Goal: Transaction & Acquisition: Purchase product/service

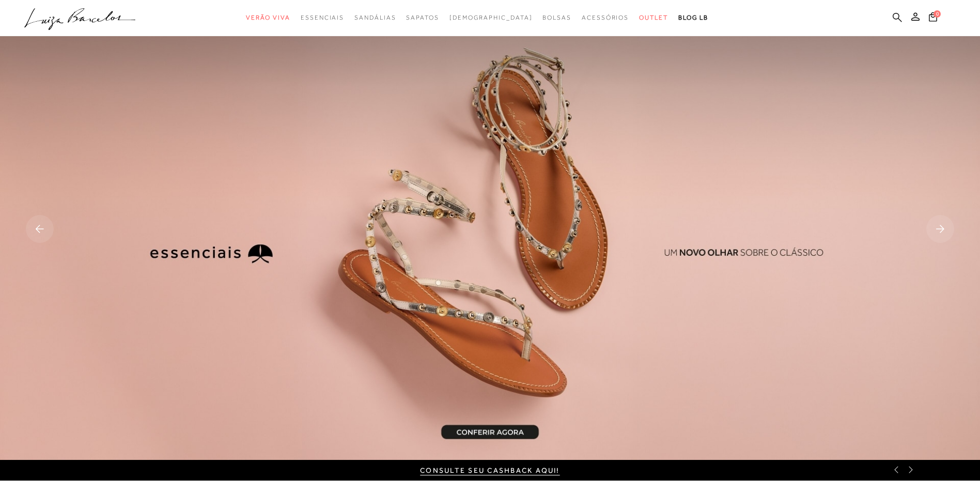
click at [893, 19] on icon at bounding box center [896, 16] width 9 height 9
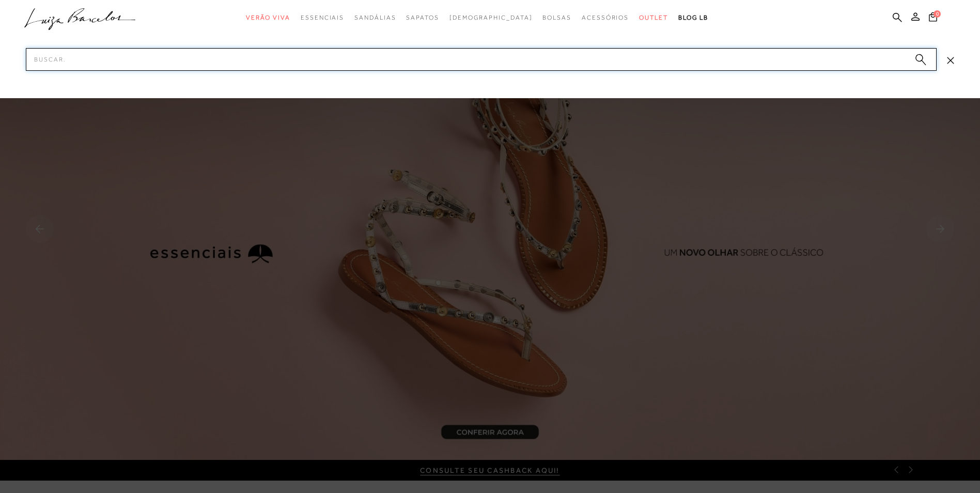
drag, startPoint x: 525, startPoint y: 63, endPoint x: 523, endPoint y: 69, distance: 6.2
click at [525, 64] on input "Pesquisar" at bounding box center [481, 59] width 910 height 23
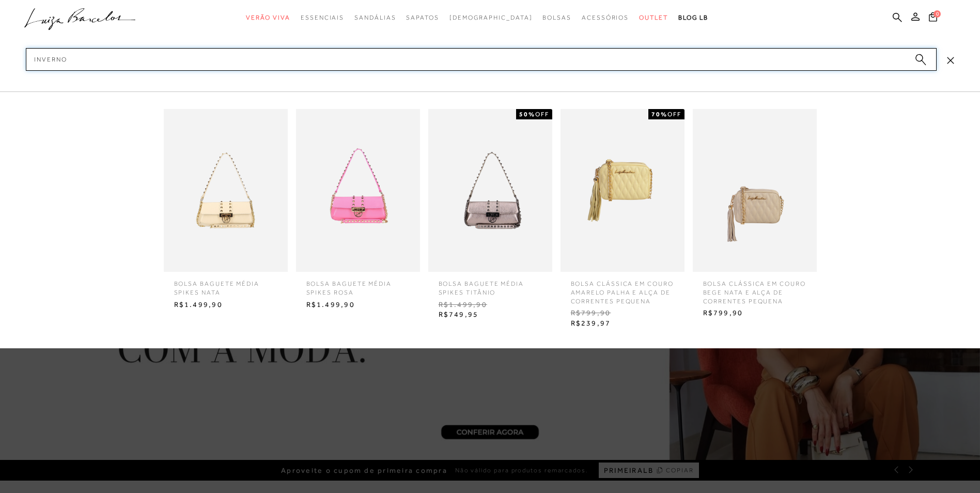
type input "inverno 3"
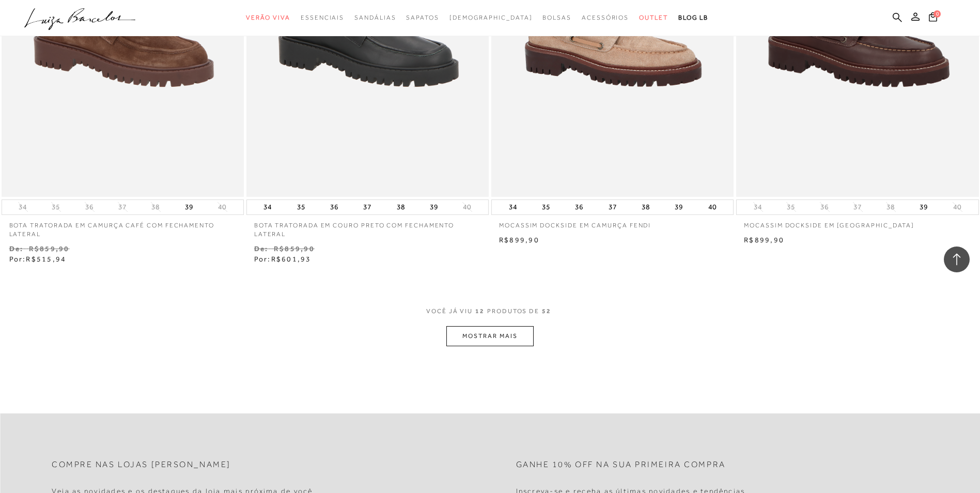
scroll to position [1239, 0]
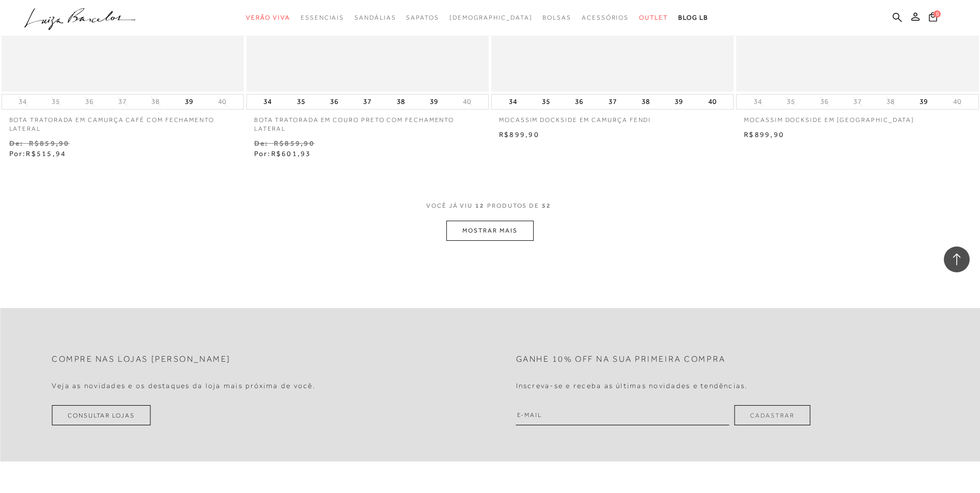
click at [513, 223] on button "MOSTRAR MAIS" at bounding box center [489, 231] width 87 height 20
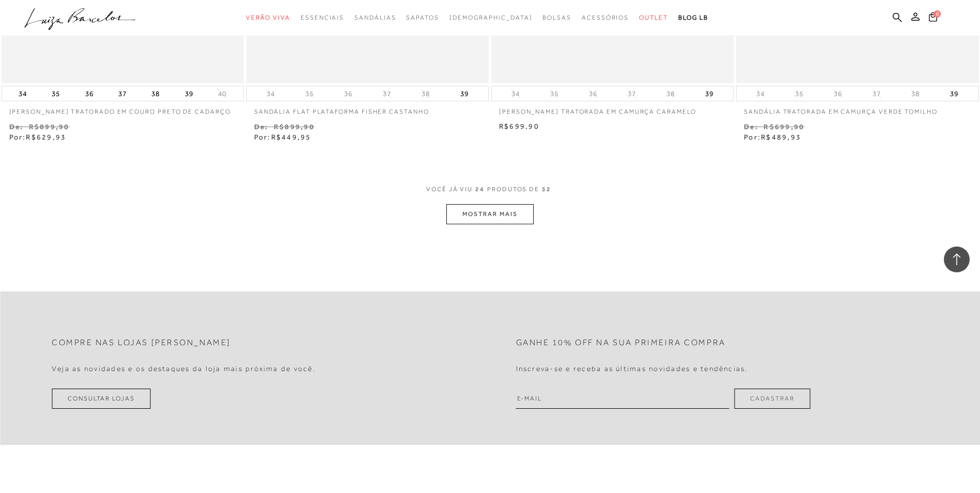
scroll to position [2634, 0]
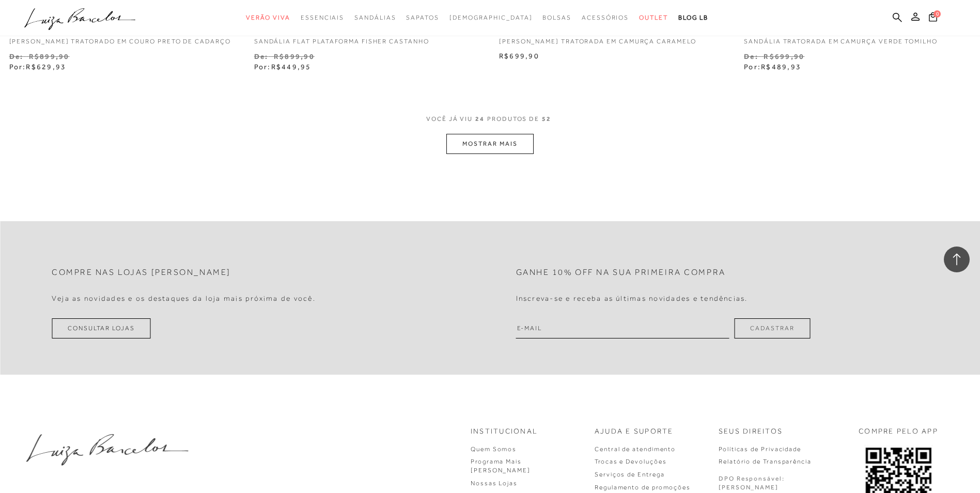
click at [520, 136] on button "MOSTRAR MAIS" at bounding box center [489, 144] width 87 height 20
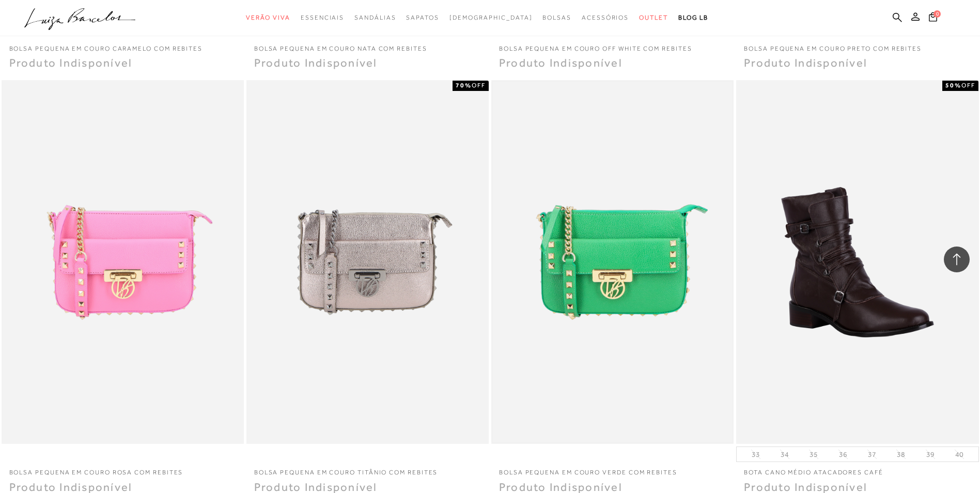
scroll to position [3615, 0]
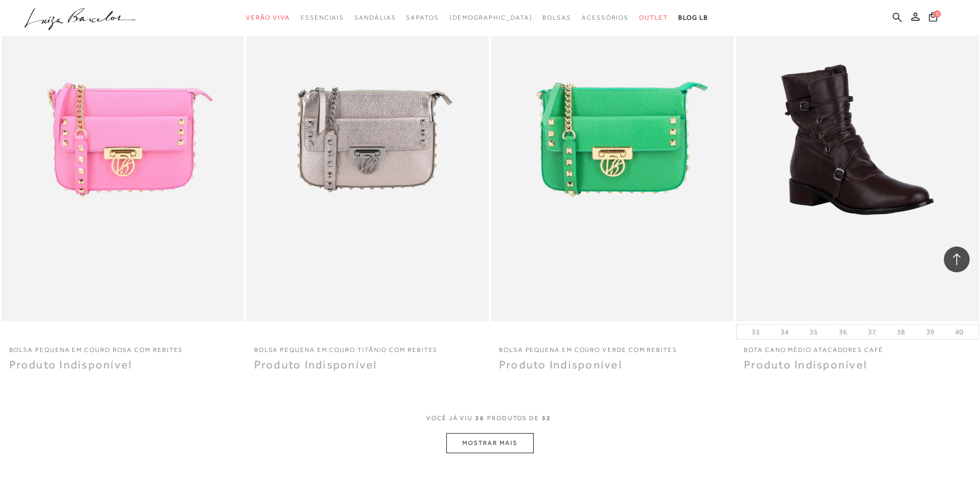
click at [515, 444] on button "MOSTRAR MAIS" at bounding box center [489, 443] width 87 height 20
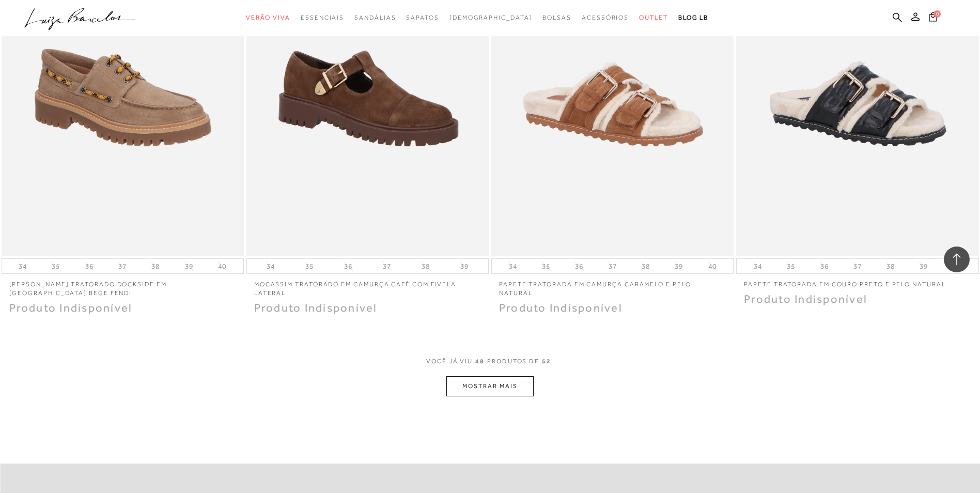
scroll to position [4958, 0]
